Goal: Navigation & Orientation: Find specific page/section

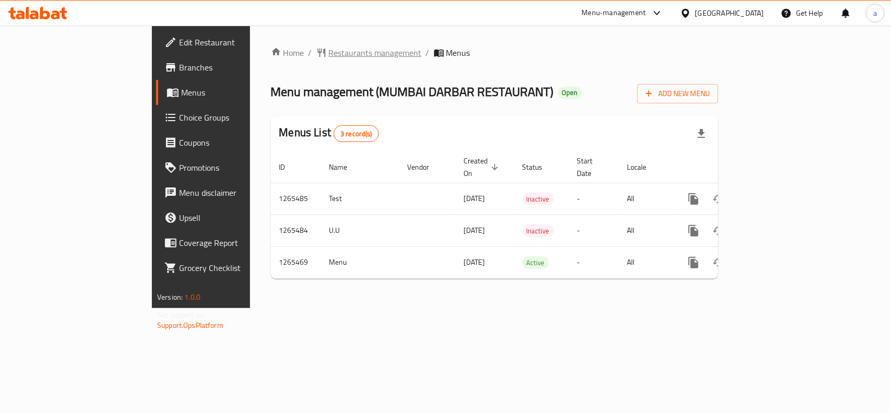
click at [329, 51] on span "Restaurants management" at bounding box center [375, 52] width 93 height 13
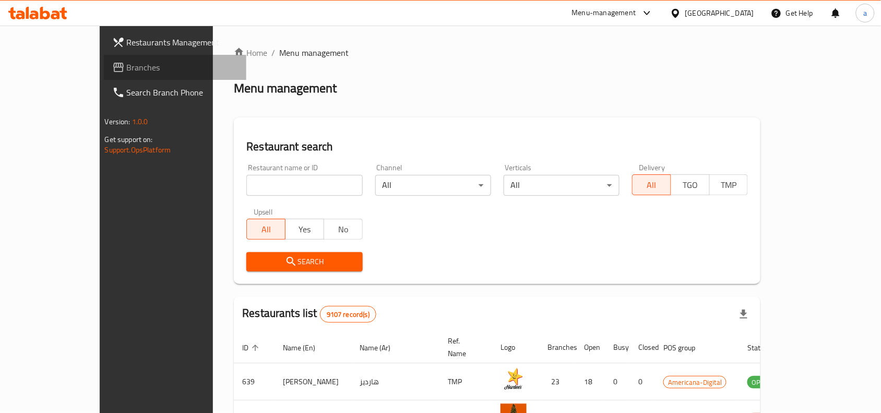
click at [127, 63] on span "Branches" at bounding box center [183, 67] width 112 height 13
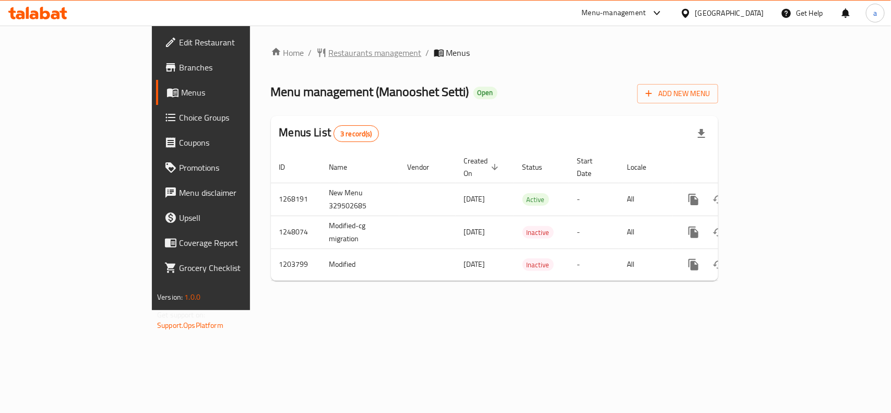
click at [329, 58] on span "Restaurants management" at bounding box center [375, 52] width 93 height 13
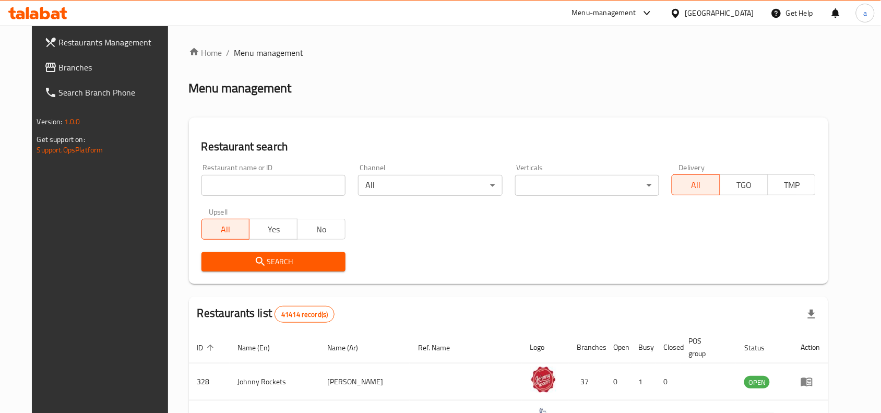
click at [83, 74] on link "Branches" at bounding box center [107, 67] width 143 height 25
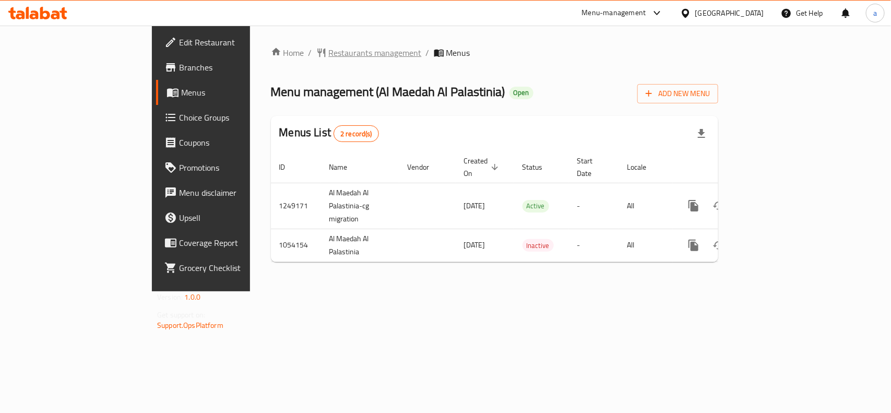
click at [329, 51] on span "Restaurants management" at bounding box center [375, 52] width 93 height 13
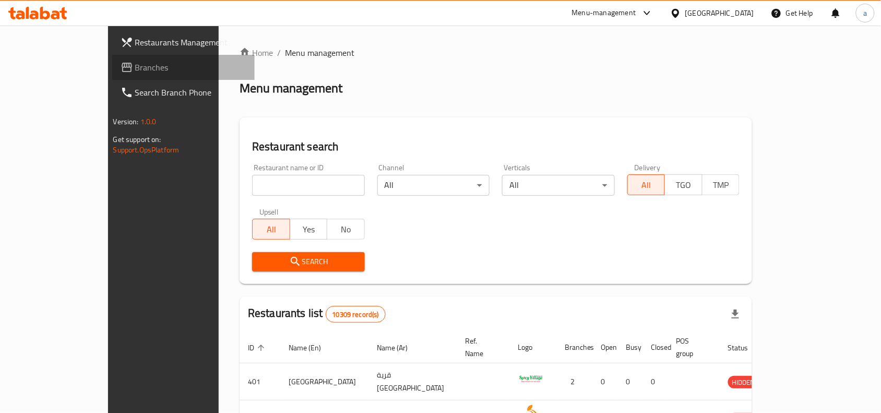
click at [135, 71] on span "Branches" at bounding box center [191, 67] width 112 height 13
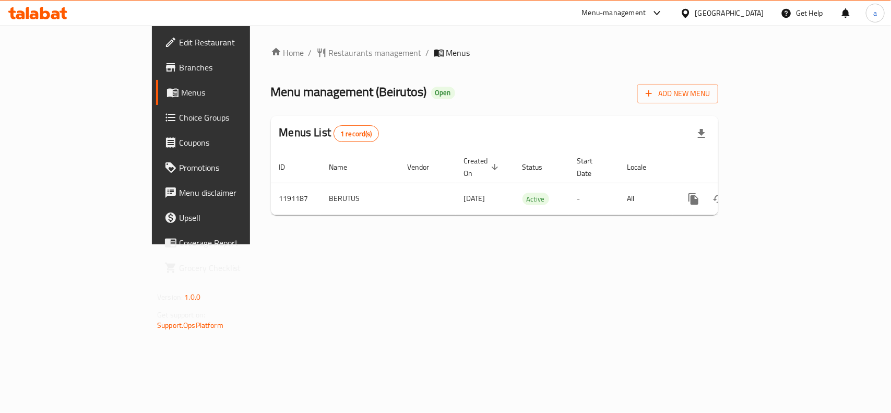
click at [256, 42] on div "Home / Restaurants management / Menus Menu management ( Beirutos ) Open Add New…" at bounding box center [494, 135] width 489 height 219
click at [329, 47] on span "Restaurants management" at bounding box center [375, 52] width 93 height 13
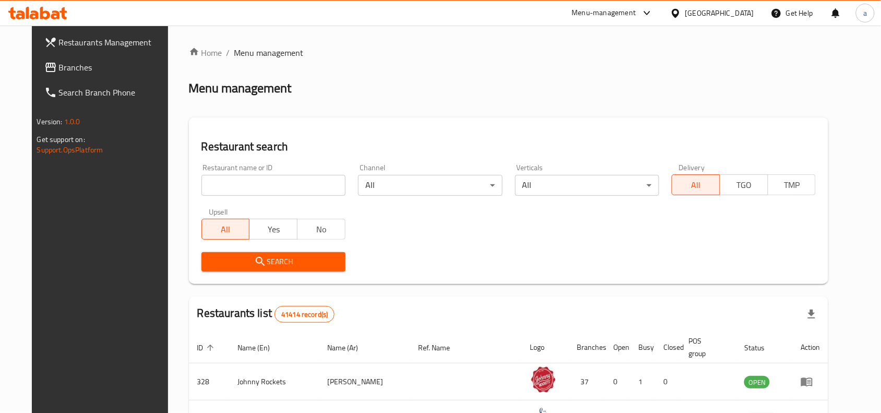
click at [59, 72] on span "Branches" at bounding box center [115, 67] width 112 height 13
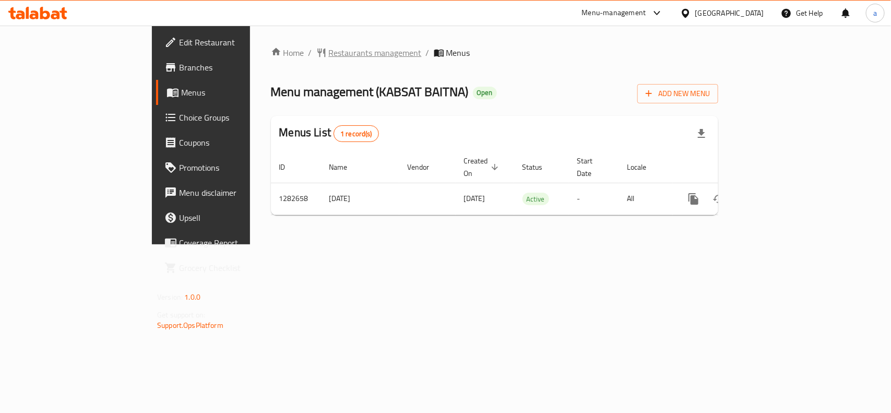
click at [329, 56] on span "Restaurants management" at bounding box center [375, 52] width 93 height 13
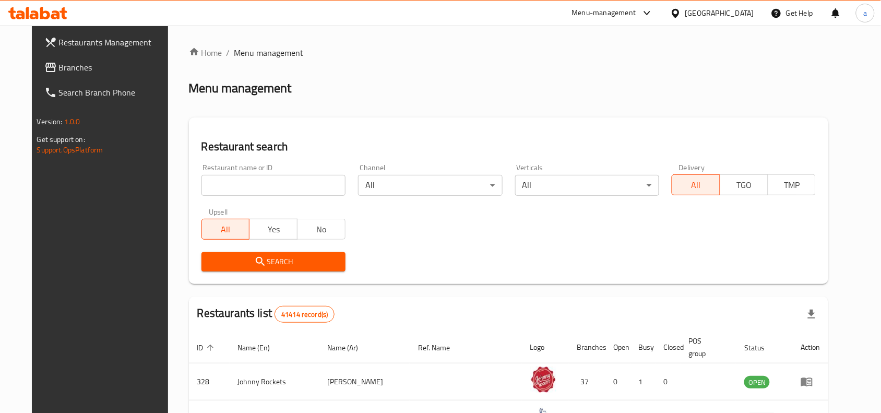
click at [82, 66] on span "Branches" at bounding box center [115, 67] width 112 height 13
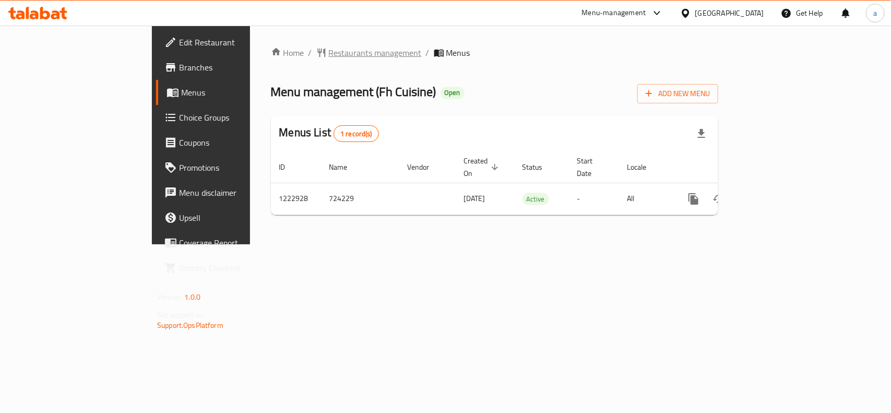
click at [329, 51] on span "Restaurants management" at bounding box center [375, 52] width 93 height 13
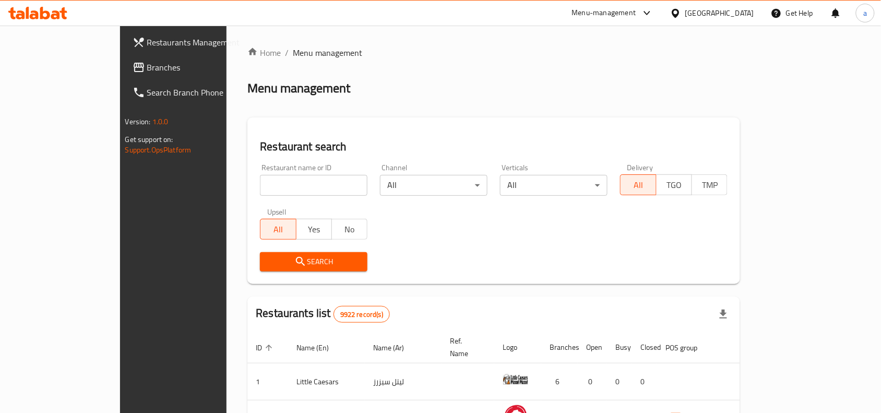
drag, startPoint x: 38, startPoint y: 61, endPoint x: 33, endPoint y: 74, distance: 13.4
click at [147, 61] on span "Branches" at bounding box center [203, 67] width 112 height 13
